Goal: Communication & Community: Answer question/provide support

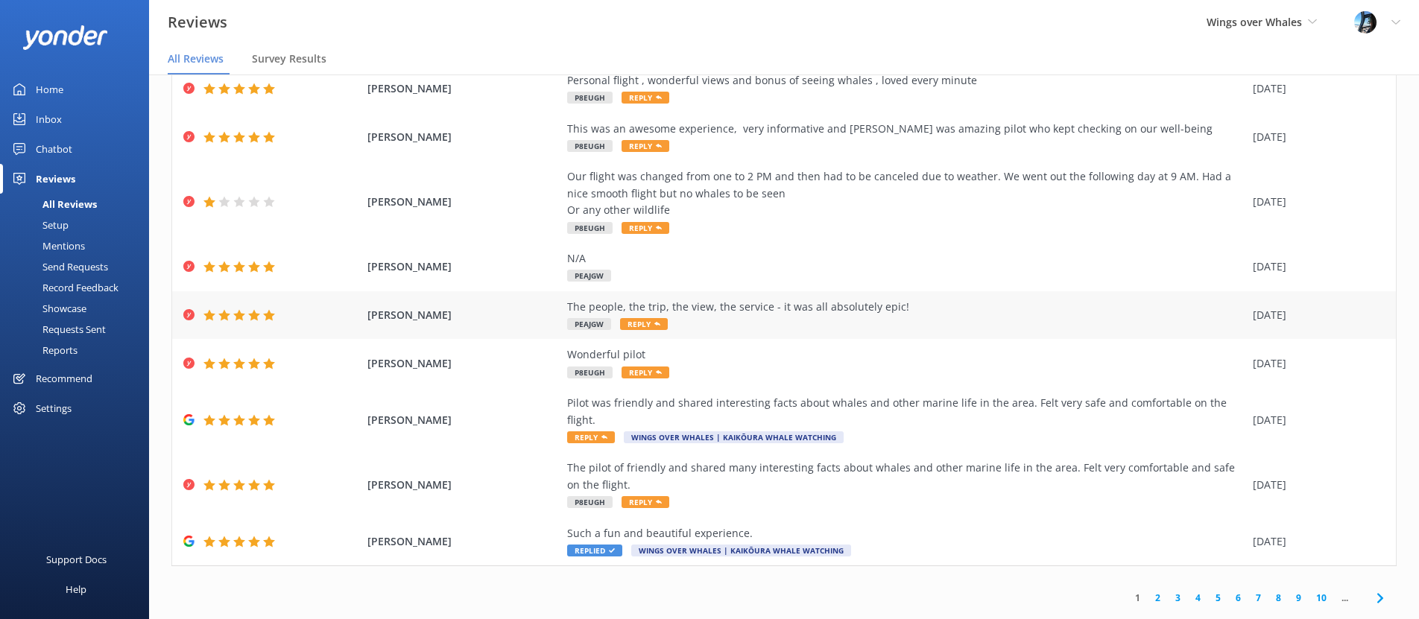
scroll to position [128, 0]
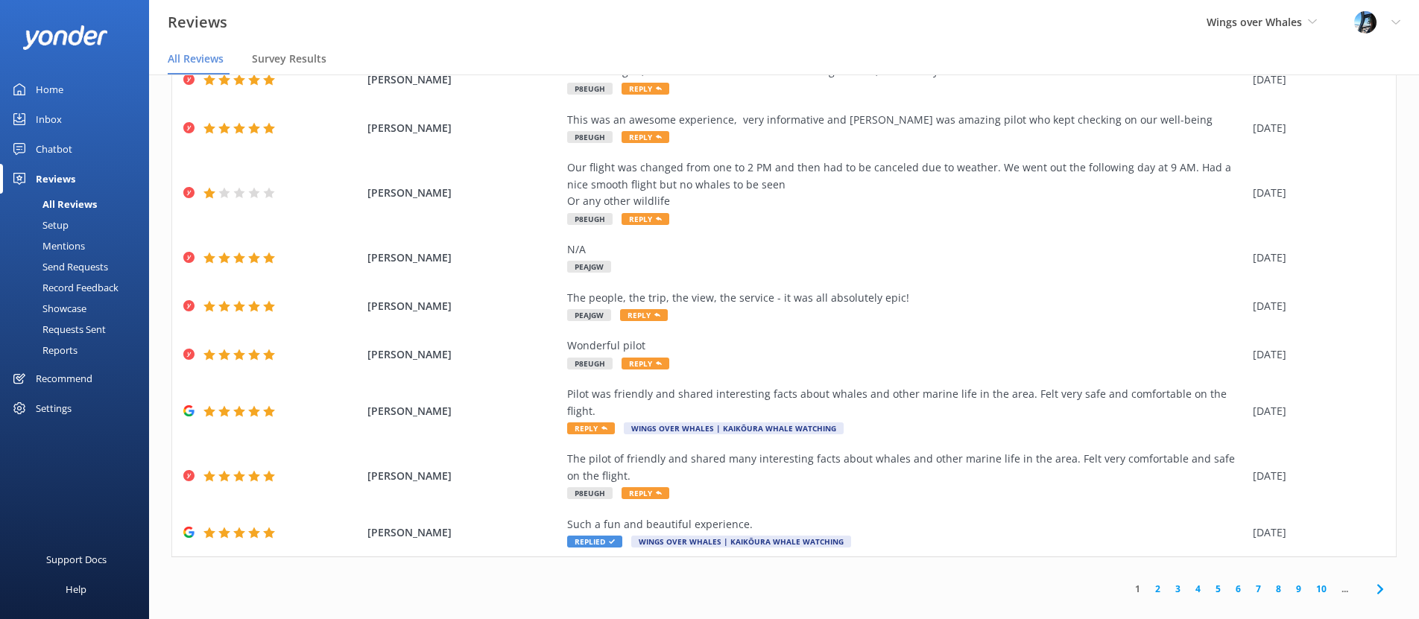
click at [1156, 582] on link "2" at bounding box center [1158, 589] width 20 height 14
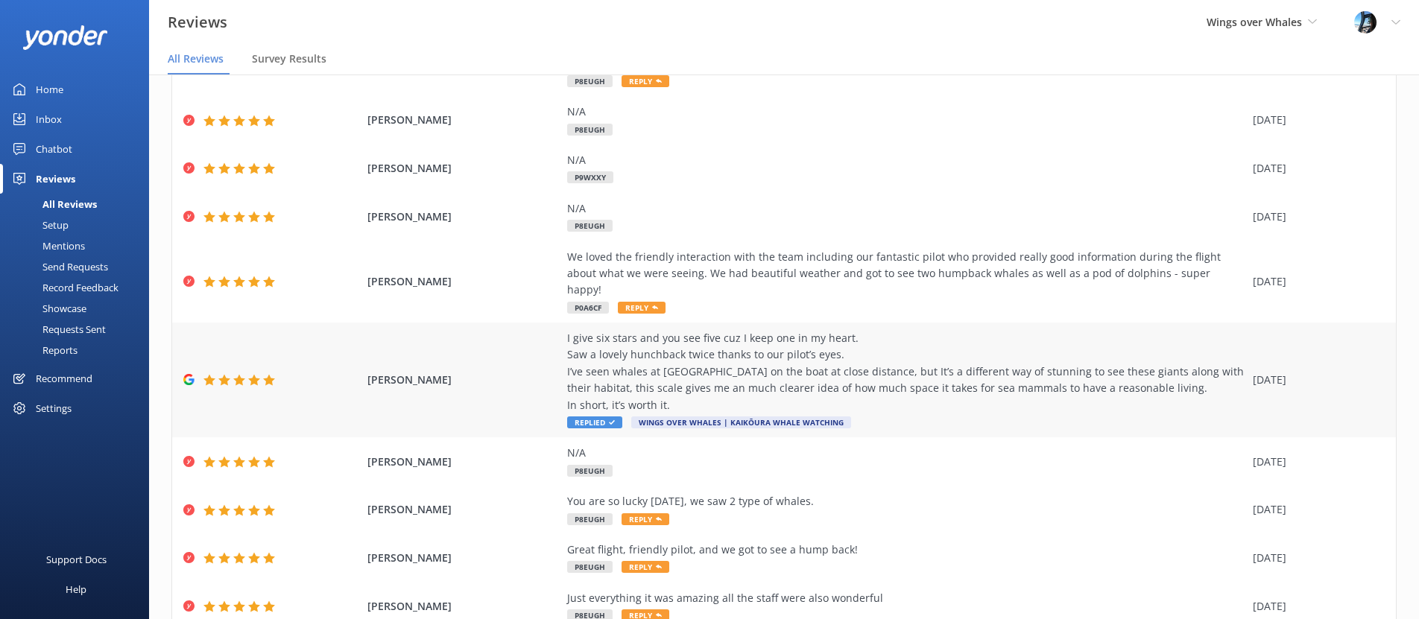
scroll to position [178, 0]
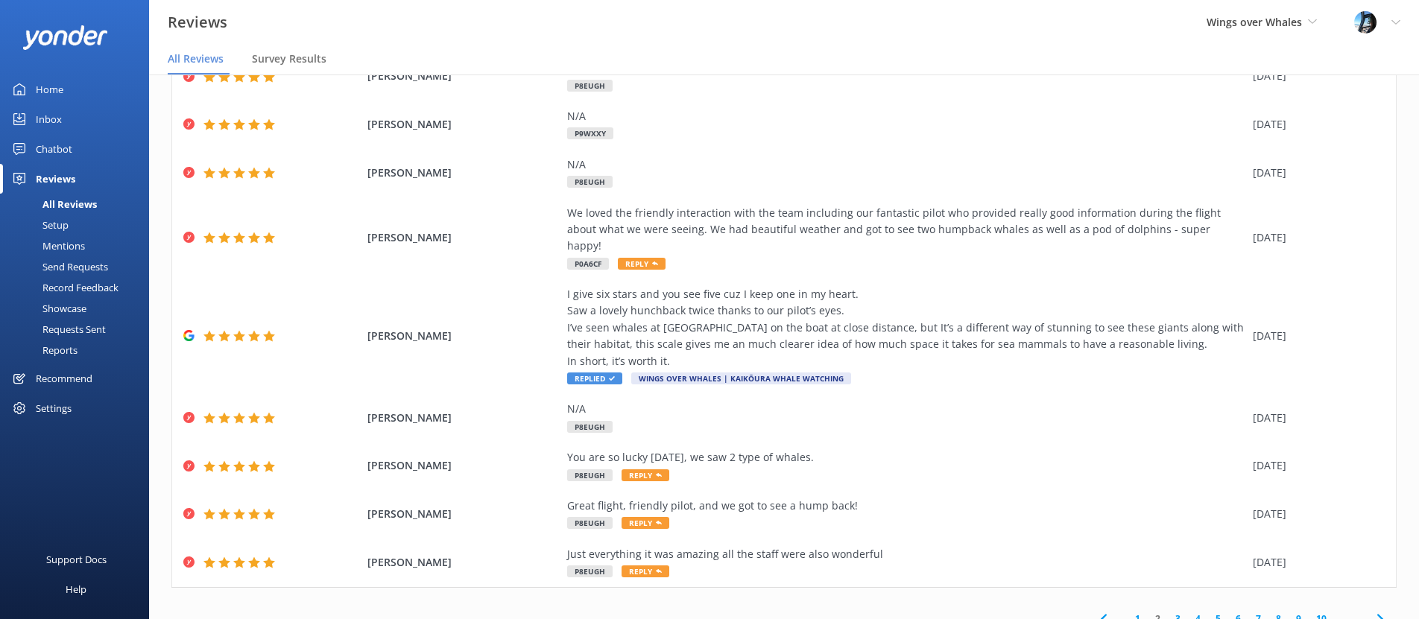
click at [1140, 612] on link "1" at bounding box center [1138, 619] width 20 height 14
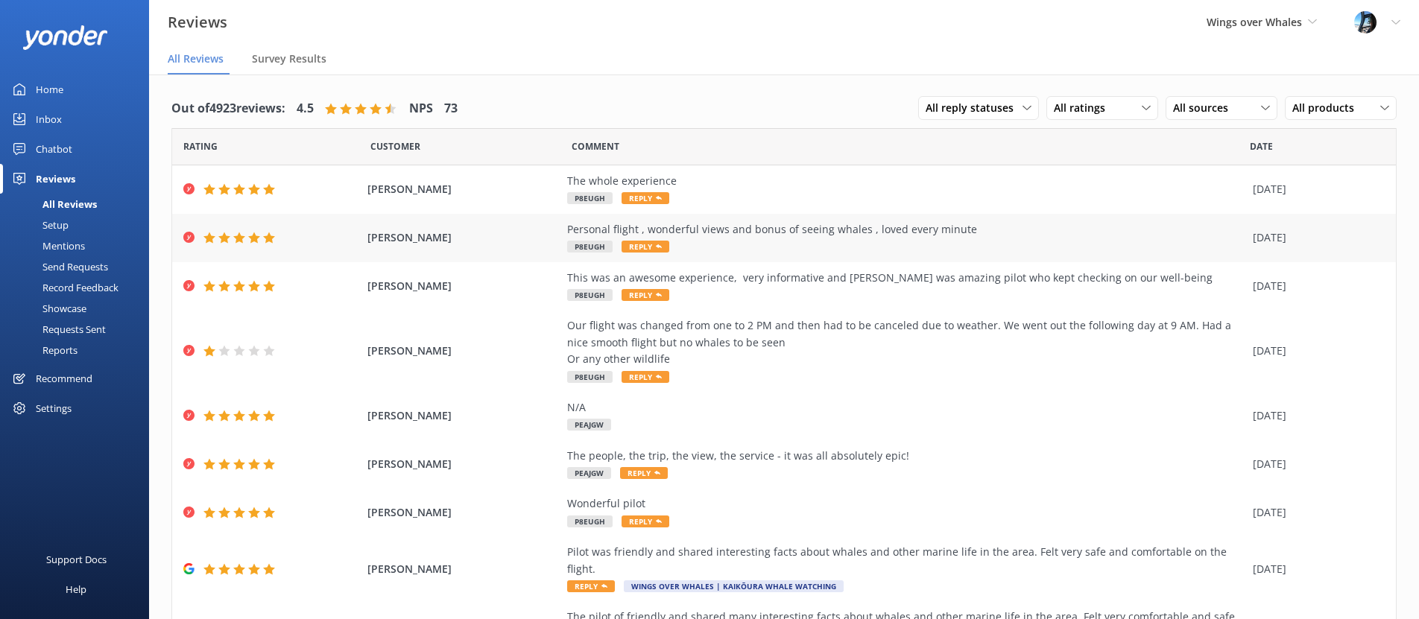
click at [813, 217] on div "[PERSON_NAME] Personal flight , wonderful views and bonus of seeing whales , lo…" at bounding box center [784, 238] width 1224 height 48
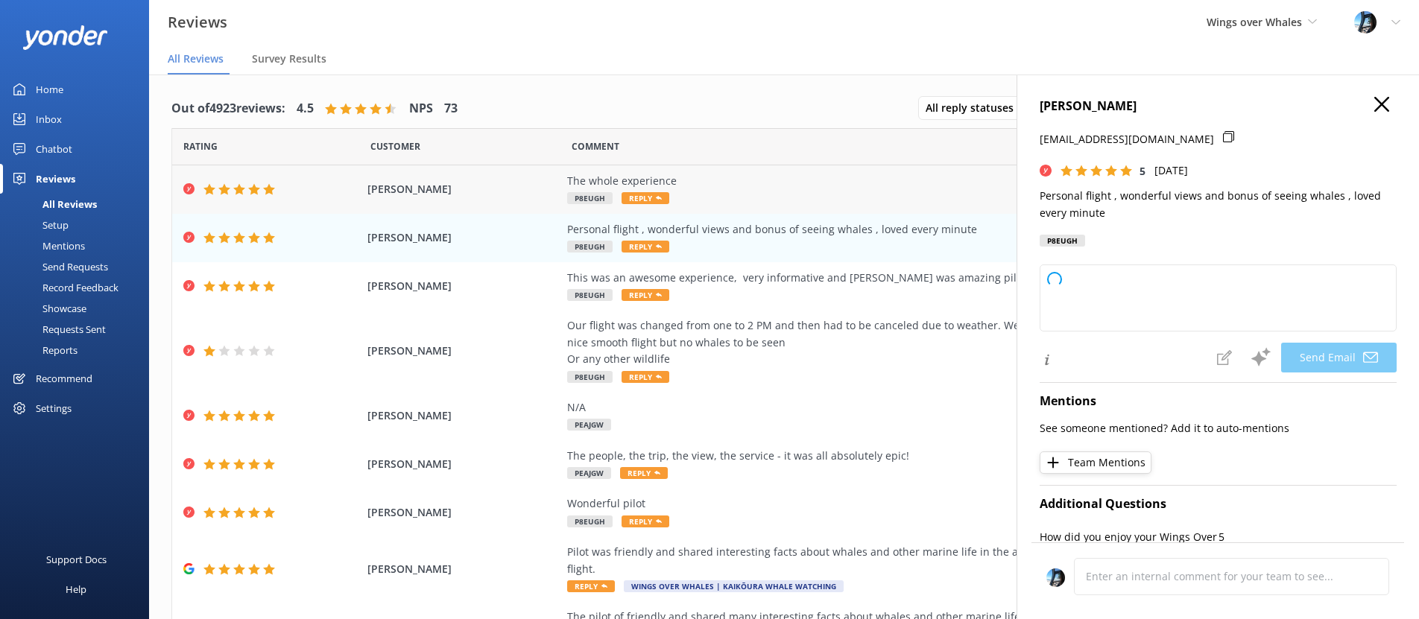
type textarea "Thank you so much, [PERSON_NAME]! We're thrilled you enjoyed the flight and got…"
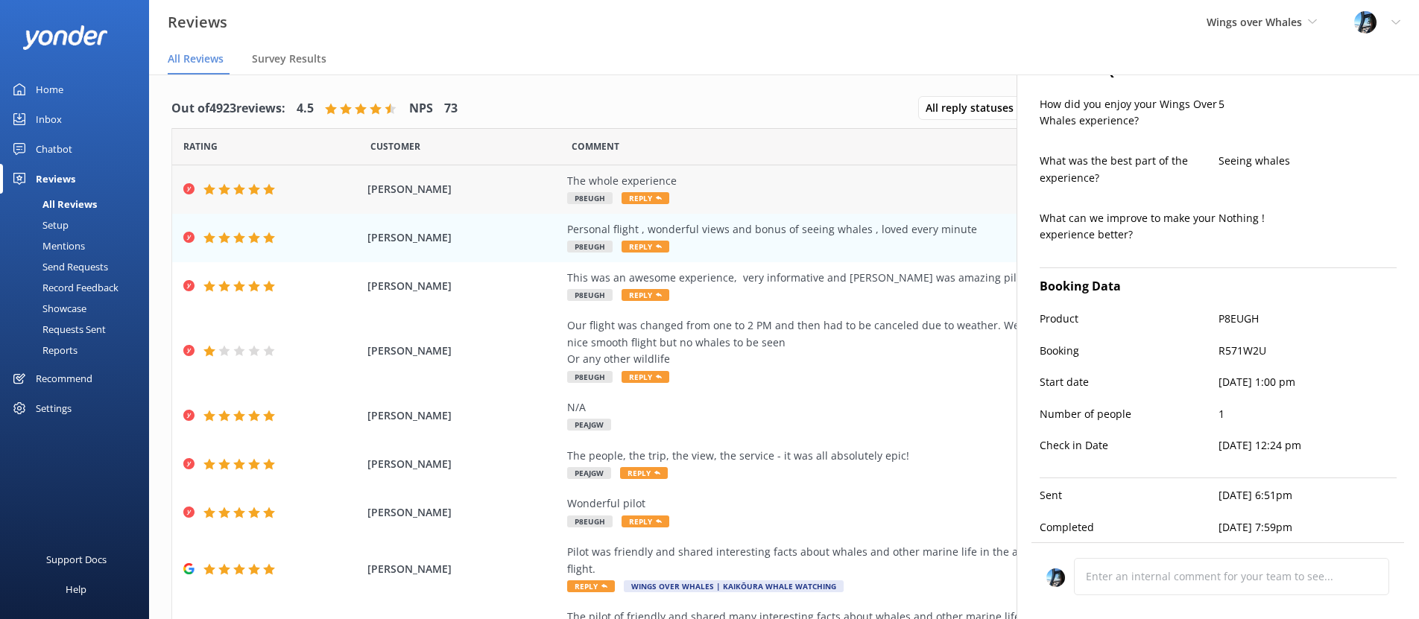
click at [782, 187] on div "The whole experience" at bounding box center [906, 181] width 678 height 16
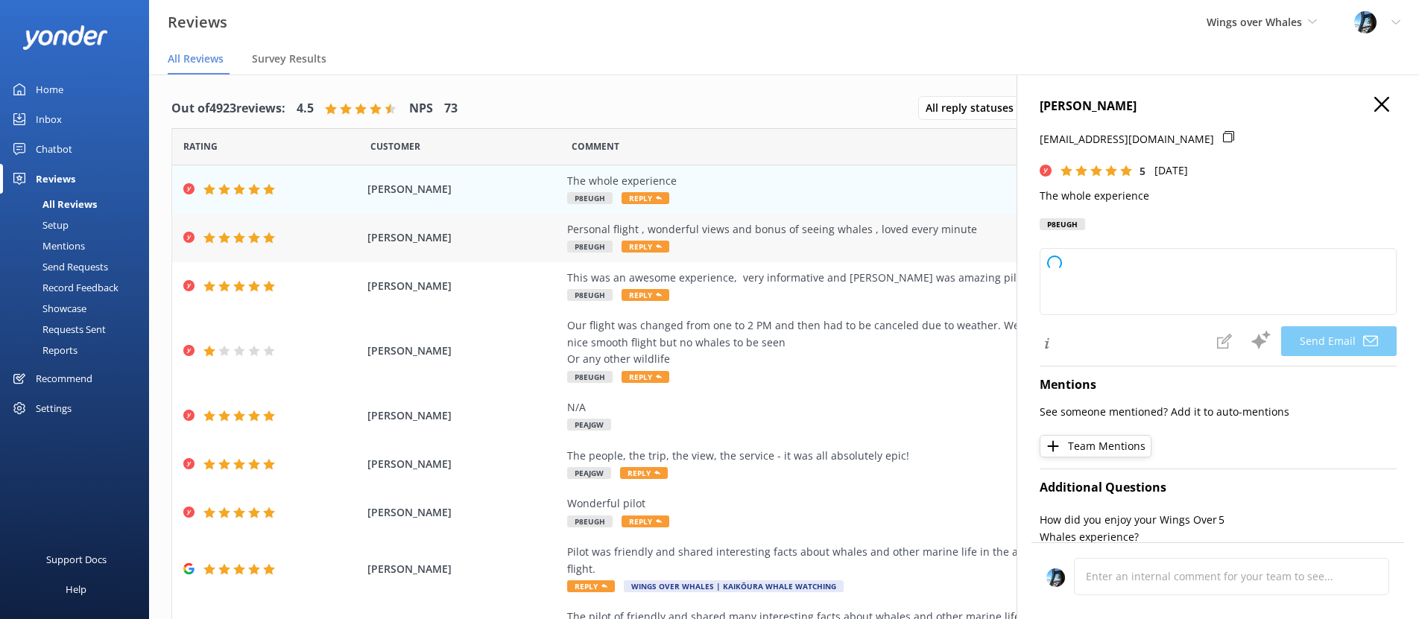
type textarea "Thank you so much for your wonderful rating, [PERSON_NAME]! We're thrilled you …"
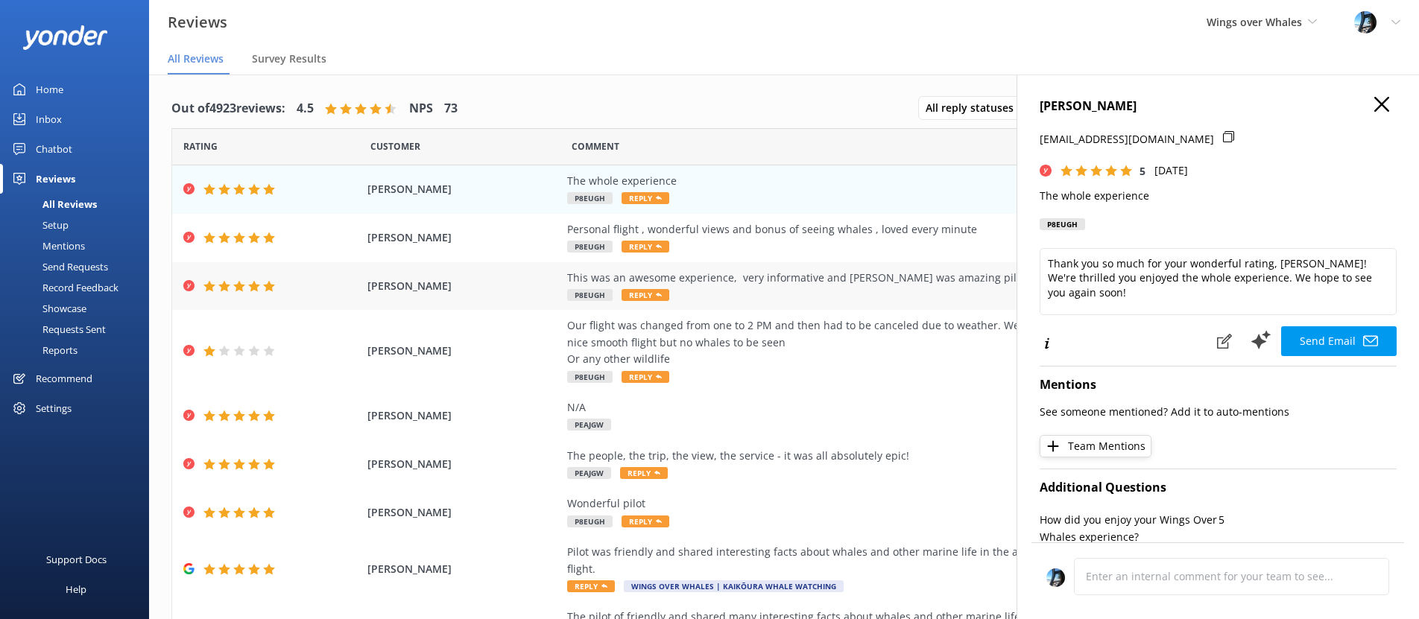
click at [765, 277] on div "This was an awesome experience, very informative and [PERSON_NAME] was amazing …" at bounding box center [906, 278] width 678 height 16
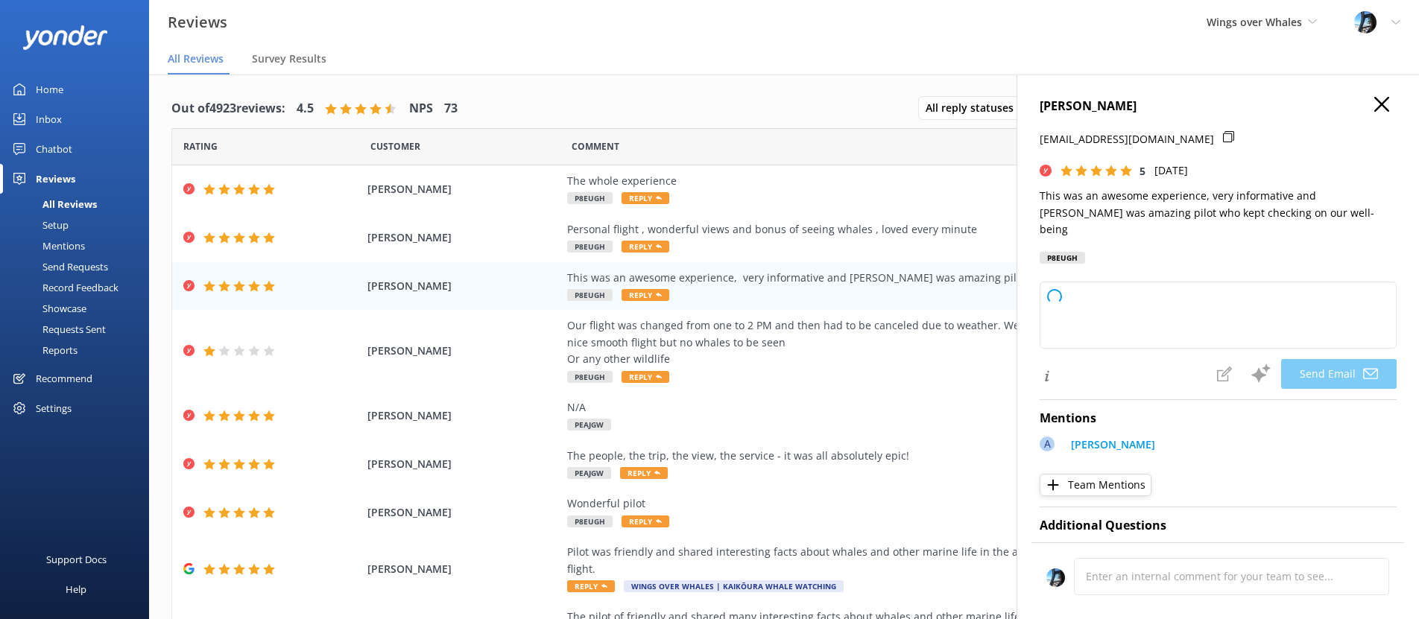
type textarea "Thank you so much, [PERSON_NAME]! We're thrilled you had an awesome and informa…"
